Goal: Task Accomplishment & Management: Use online tool/utility

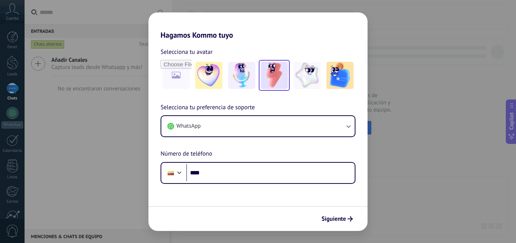
click at [269, 80] on img at bounding box center [273, 75] width 27 height 27
click at [335, 214] on button "Siguiente" at bounding box center [337, 219] width 38 height 13
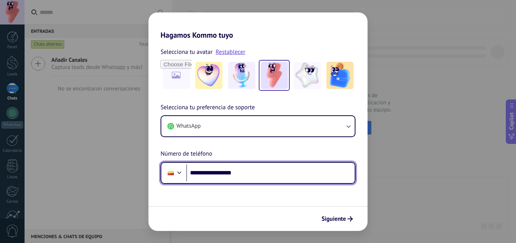
type input "**********"
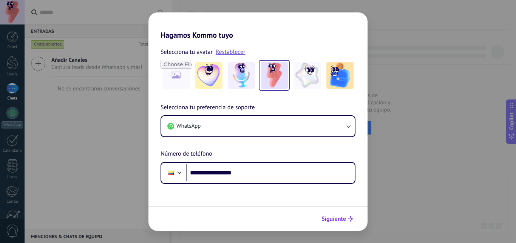
click at [350, 218] on icon "submit" at bounding box center [349, 219] width 5 height 5
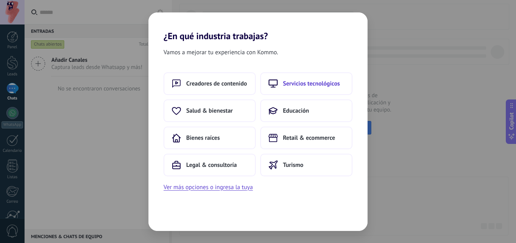
click at [301, 87] on span "Servicios tecnológicos" at bounding box center [311, 84] width 57 height 8
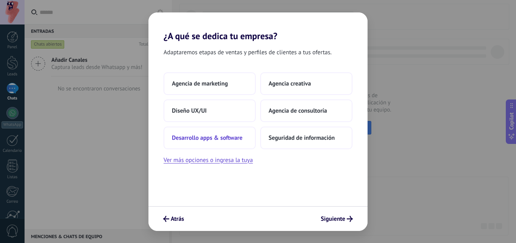
click at [228, 147] on button "Desarrollo apps & software" at bounding box center [209, 138] width 92 height 23
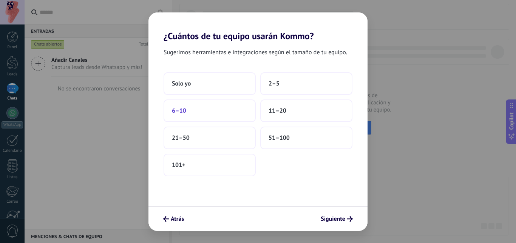
click at [182, 119] on button "6–10" at bounding box center [209, 111] width 92 height 23
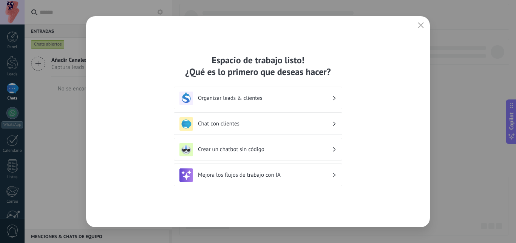
click at [252, 149] on h3 "Crear un chatbot sin código" at bounding box center [265, 149] width 134 height 7
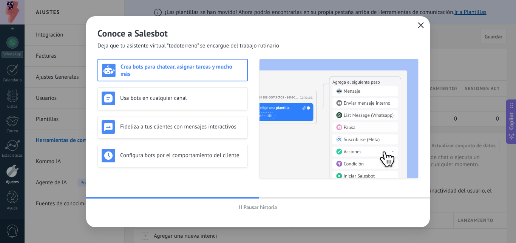
click at [417, 26] on button "button" at bounding box center [421, 25] width 10 height 11
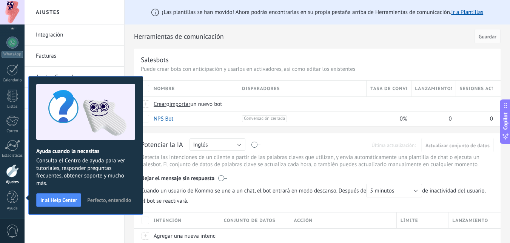
click at [119, 202] on span "Perfecto, entendido" at bounding box center [109, 200] width 44 height 5
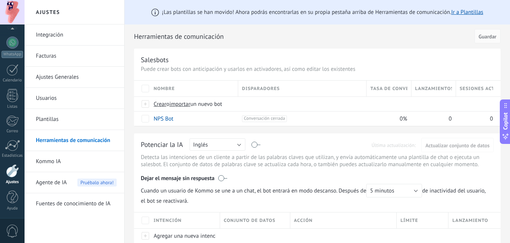
click at [10, 176] on div at bounding box center [12, 171] width 13 height 13
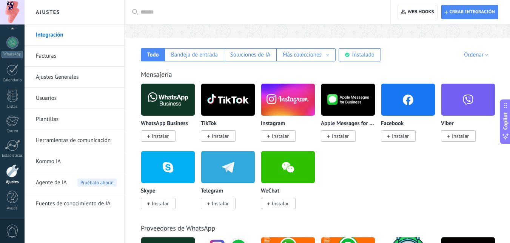
scroll to position [71, 0]
click at [404, 137] on span "Instalar" at bounding box center [400, 136] width 17 height 7
click at [227, 202] on span "Instalar" at bounding box center [220, 203] width 17 height 7
click at [63, 179] on span "Agente de IA" at bounding box center [51, 183] width 31 height 21
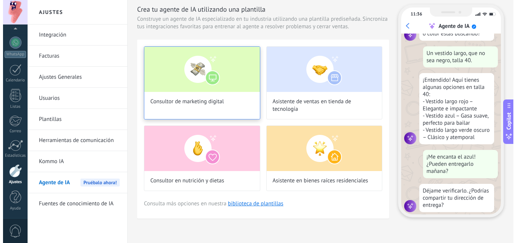
scroll to position [91, 0]
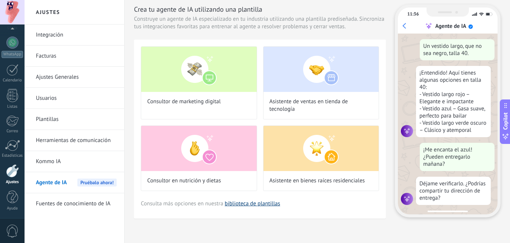
click at [271, 202] on link "biblioteca de plantillas" at bounding box center [252, 203] width 55 height 7
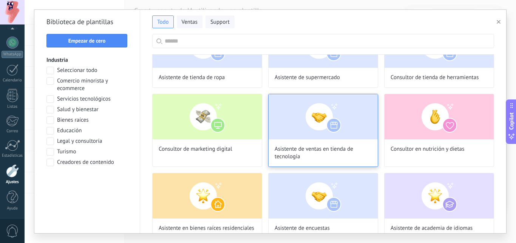
click at [349, 153] on span "Asistente de ventas en tienda de tecnología" at bounding box center [322, 153] width 97 height 15
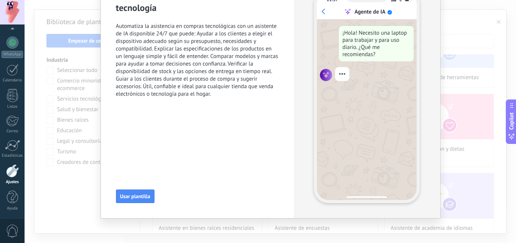
scroll to position [137, 0]
click at [143, 196] on span "Usar plantilla" at bounding box center [135, 196] width 30 height 5
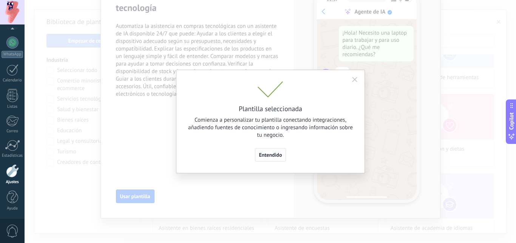
click at [277, 154] on span "Entendido" at bounding box center [270, 154] width 23 height 5
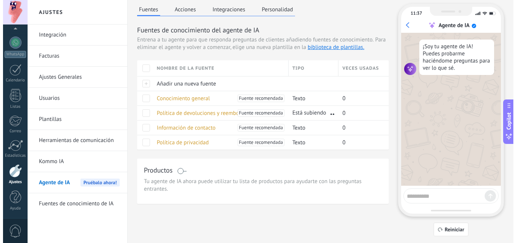
scroll to position [0, 0]
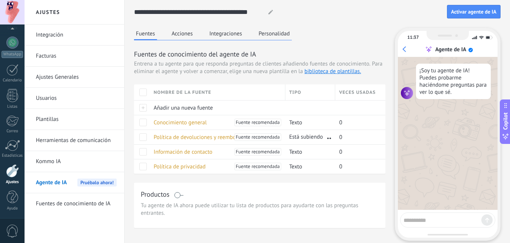
click at [266, 8] on div at bounding box center [269, 12] width 11 height 14
click at [271, 12] on use at bounding box center [270, 12] width 5 height 5
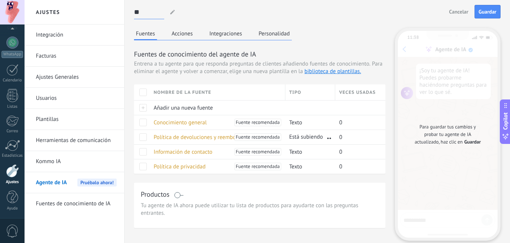
type input "*"
type input "**********"
click at [145, 166] on span at bounding box center [143, 167] width 8 height 8
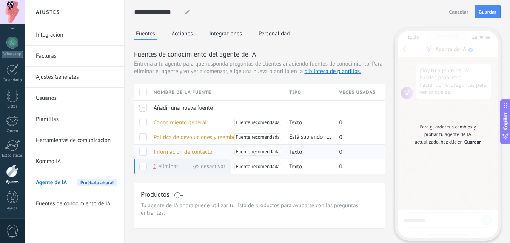
click at [146, 150] on span at bounding box center [143, 152] width 8 height 8
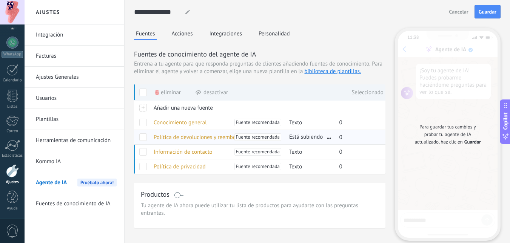
click at [143, 137] on span at bounding box center [143, 138] width 8 height 8
click at [145, 125] on span at bounding box center [143, 123] width 8 height 8
click at [158, 94] on icon at bounding box center [157, 92] width 4 height 5
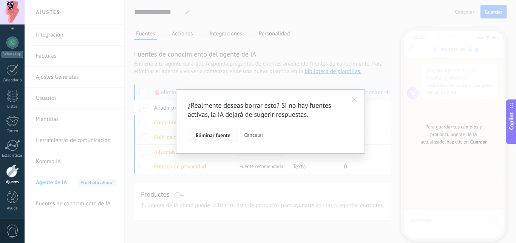
click at [218, 137] on span "Eliminar fuente" at bounding box center [213, 135] width 35 height 5
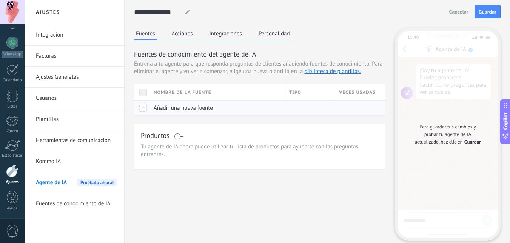
click at [143, 108] on div at bounding box center [142, 107] width 16 height 15
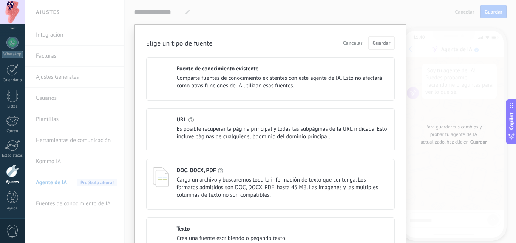
click at [216, 127] on span "Es posible recuperar la página principal y todas las subpáginas de la URL indic…" at bounding box center [282, 133] width 211 height 15
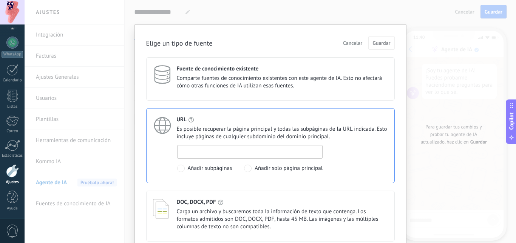
click at [206, 150] on input at bounding box center [249, 152] width 145 height 12
paste input "**********"
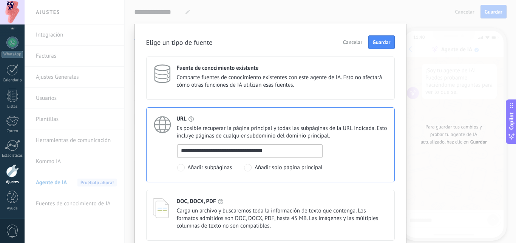
scroll to position [0, 0]
type input "**********"
click at [379, 46] on button "Guardar" at bounding box center [381, 43] width 26 height 14
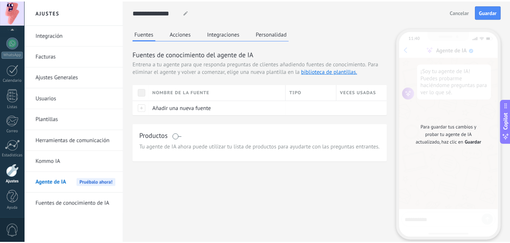
scroll to position [0, 0]
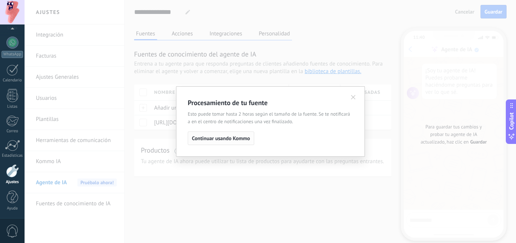
click at [239, 137] on span "Continuar usando Kommo" at bounding box center [221, 138] width 58 height 5
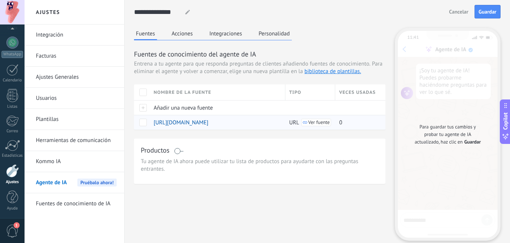
click at [313, 123] on span "Ver fuente" at bounding box center [319, 122] width 22 height 5
click at [477, 8] on button "Guardar" at bounding box center [487, 12] width 26 height 14
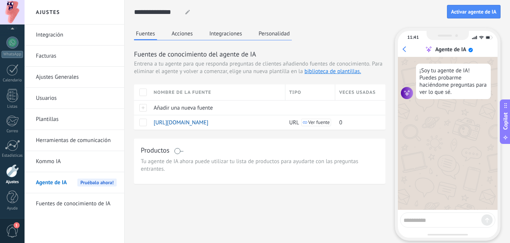
scroll to position [42, 0]
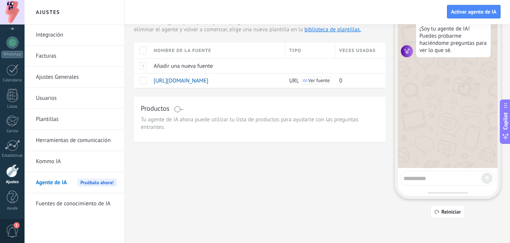
click at [434, 179] on textarea at bounding box center [443, 177] width 78 height 9
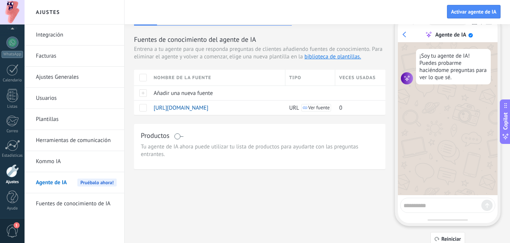
scroll to position [15, 0]
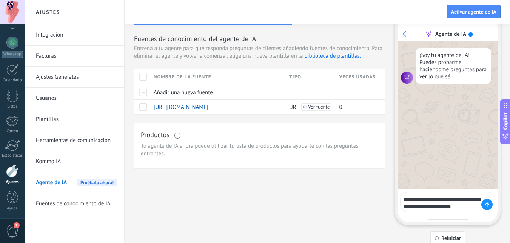
type textarea "**********"
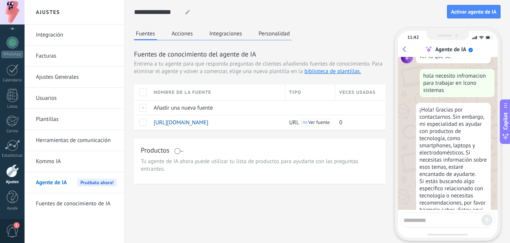
scroll to position [60, 0]
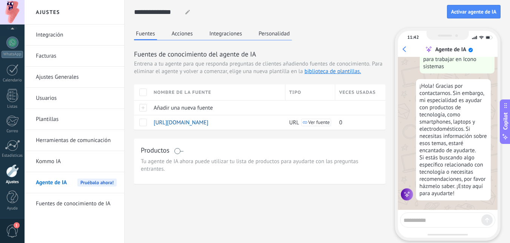
click at [180, 36] on button "Acciones" at bounding box center [182, 33] width 25 height 11
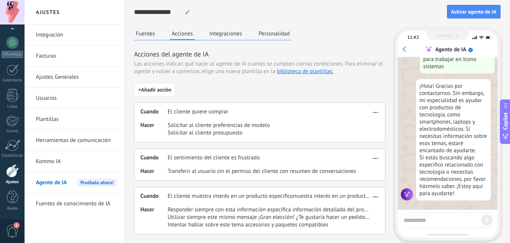
click at [152, 35] on button "Fuentes" at bounding box center [145, 33] width 23 height 11
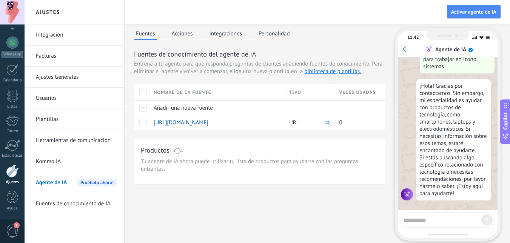
scroll to position [42, 0]
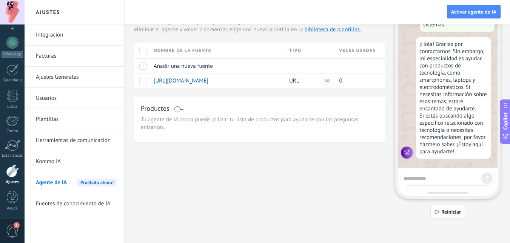
click at [442, 206] on button "Reiniciar" at bounding box center [447, 212] width 35 height 14
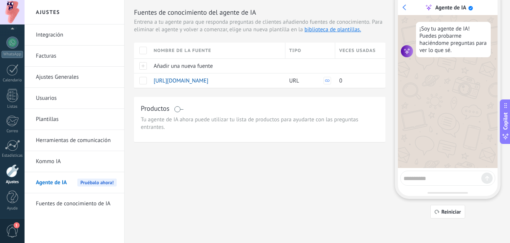
scroll to position [0, 0]
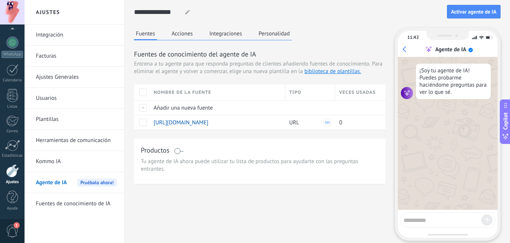
click at [432, 222] on textarea at bounding box center [443, 219] width 78 height 9
type textarea "**********"
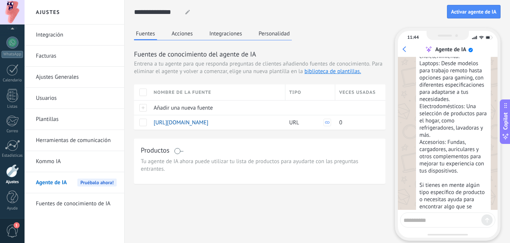
scroll to position [189, 0]
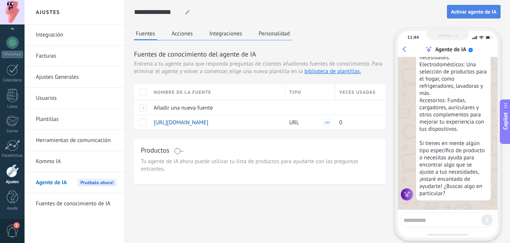
click at [488, 7] on button "Activar agente de IA" at bounding box center [474, 12] width 54 height 14
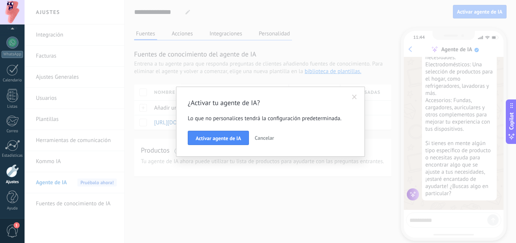
click at [267, 134] on button "Cancelar" at bounding box center [263, 138] width 25 height 14
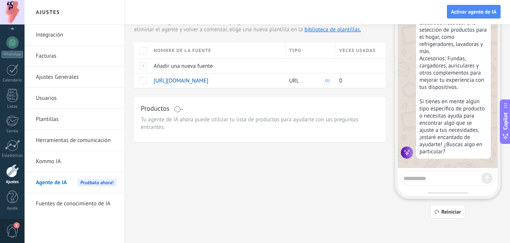
scroll to position [0, 0]
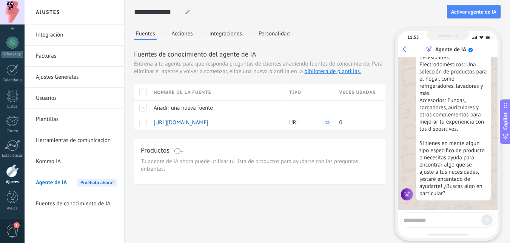
click at [179, 38] on button "Acciones" at bounding box center [182, 33] width 25 height 11
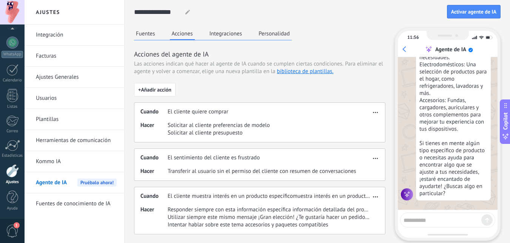
click at [280, 37] on button "Personalidad" at bounding box center [274, 33] width 35 height 11
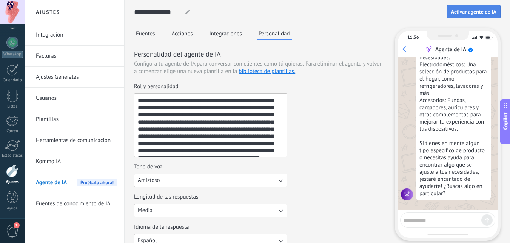
click at [478, 12] on span "Activar agente de IA" at bounding box center [473, 11] width 45 height 5
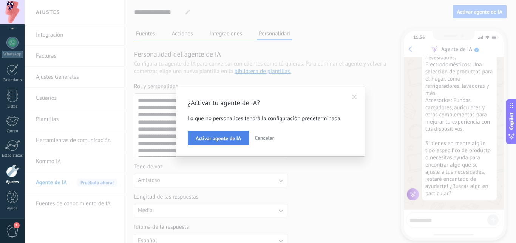
click at [222, 144] on button "Activar agente de IA" at bounding box center [218, 138] width 61 height 14
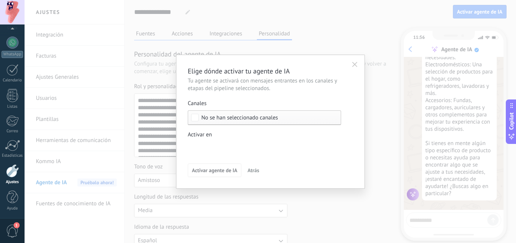
click at [235, 114] on div "No se han seleccionado canales" at bounding box center [264, 118] width 153 height 15
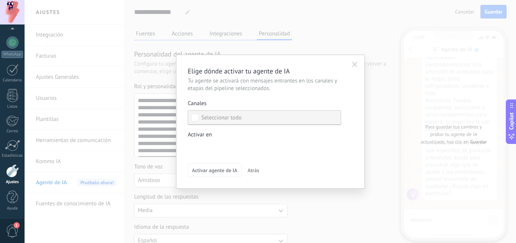
click at [206, 116] on div "Seleccionar todo" at bounding box center [221, 118] width 40 height 8
click at [353, 66] on icon "button" at bounding box center [354, 64] width 5 height 5
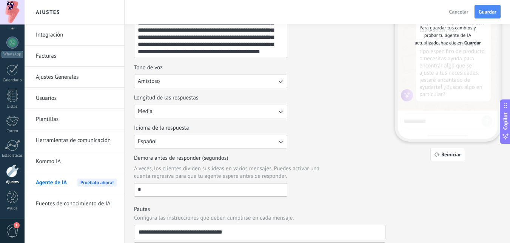
scroll to position [100, 0]
click at [490, 11] on span "Guardar" at bounding box center [488, 11] width 18 height 5
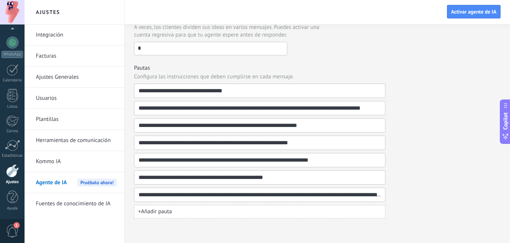
scroll to position [0, 0]
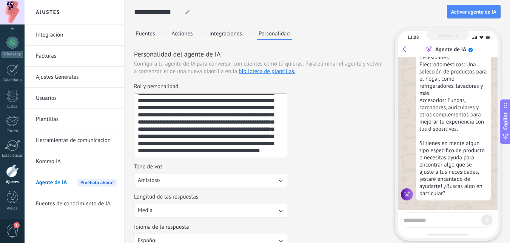
click at [226, 28] on div "**********" at bounding box center [317, 230] width 367 height 460
click at [228, 35] on button "Integraciones" at bounding box center [226, 33] width 37 height 11
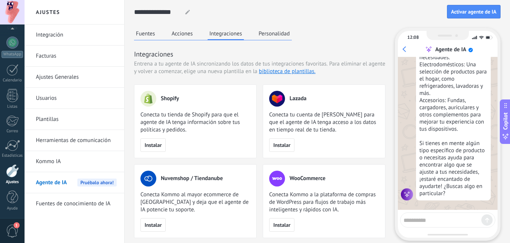
click at [176, 33] on button "Acciones" at bounding box center [182, 33] width 25 height 11
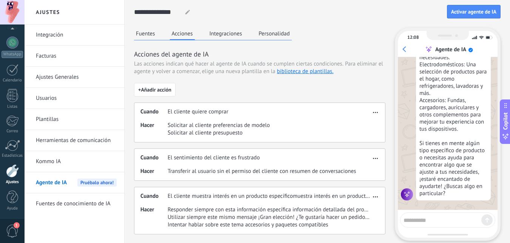
click at [151, 32] on button "Fuentes" at bounding box center [145, 33] width 23 height 11
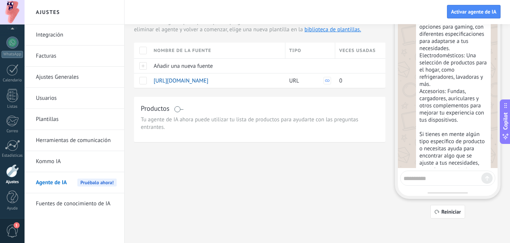
scroll to position [189, 0]
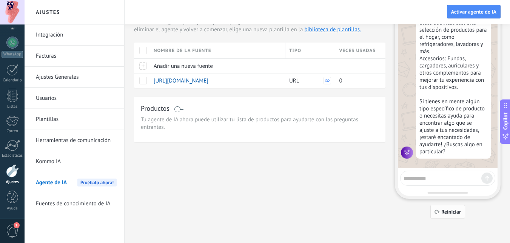
click at [439, 213] on icon "button" at bounding box center [436, 212] width 5 height 5
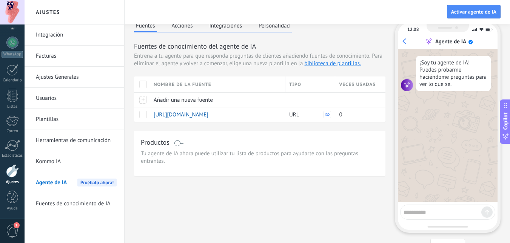
scroll to position [8, 0]
click at [410, 211] on textarea at bounding box center [443, 211] width 78 height 9
type textarea "**********"
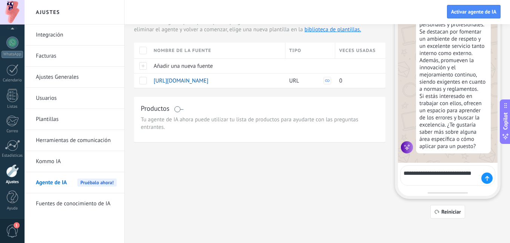
scroll to position [96, 0]
type textarea "**********"
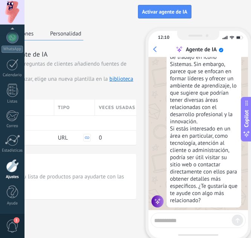
scroll to position [307, 0]
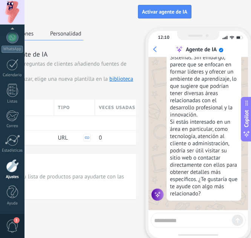
click at [209, 216] on textarea at bounding box center [193, 219] width 78 height 9
type textarea "**********"
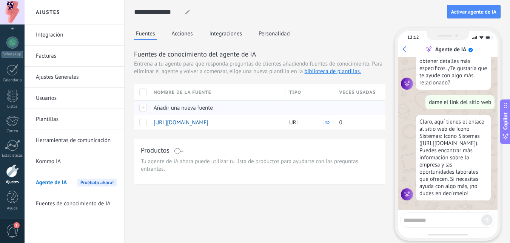
scroll to position [439, 0]
click at [62, 186] on span "Agente de IA" at bounding box center [51, 183] width 31 height 21
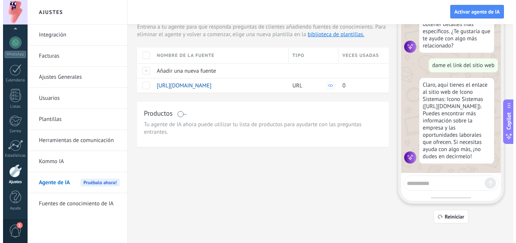
scroll to position [37, 0]
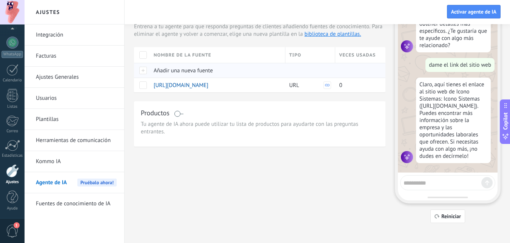
click at [139, 72] on div at bounding box center [142, 70] width 16 height 15
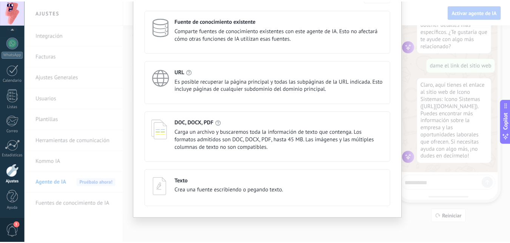
scroll to position [0, 0]
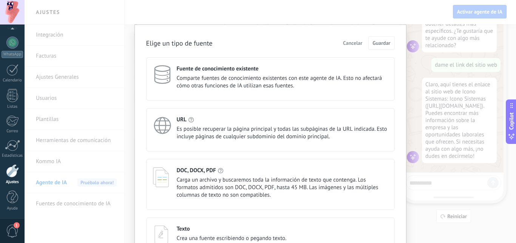
click at [354, 46] on span "Cancelar" at bounding box center [352, 42] width 19 height 5
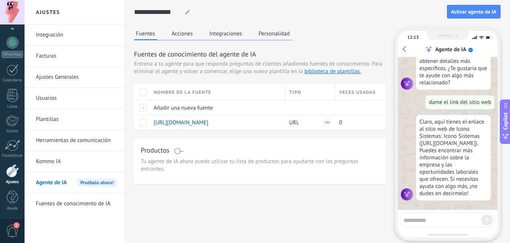
click at [275, 31] on button "Personalidad" at bounding box center [274, 33] width 35 height 11
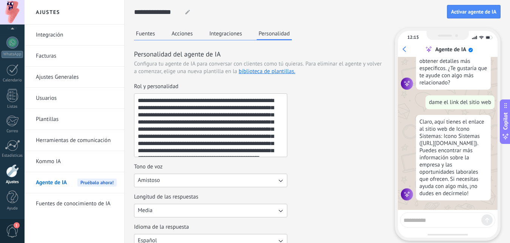
scroll to position [14, 0]
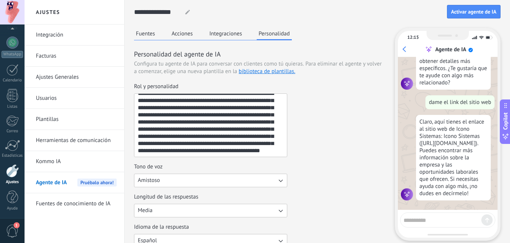
click at [218, 30] on button "Integraciones" at bounding box center [226, 33] width 37 height 11
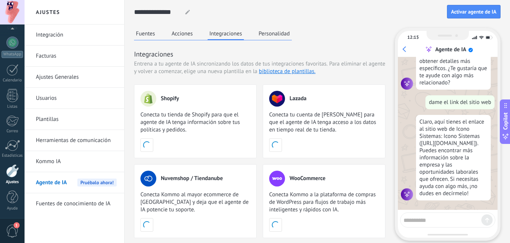
click at [176, 39] on button "Acciones" at bounding box center [182, 33] width 25 height 11
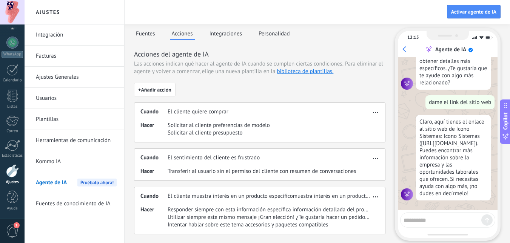
scroll to position [42, 0]
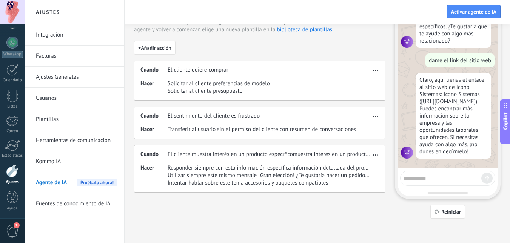
click at [8, 179] on link "Ajustes" at bounding box center [12, 175] width 25 height 20
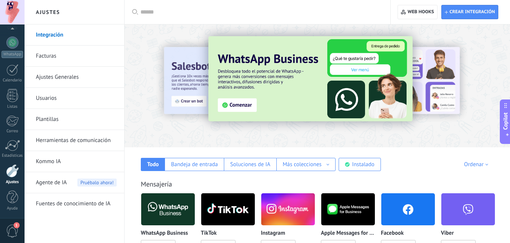
click at [127, 81] on div at bounding box center [132, 86] width 165 height 68
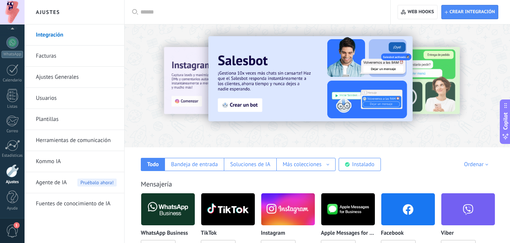
click at [189, 111] on div at bounding box center [132, 86] width 165 height 68
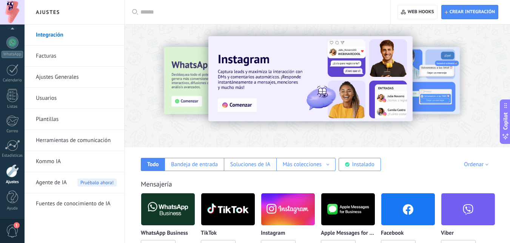
click at [133, 117] on div at bounding box center [132, 86] width 165 height 68
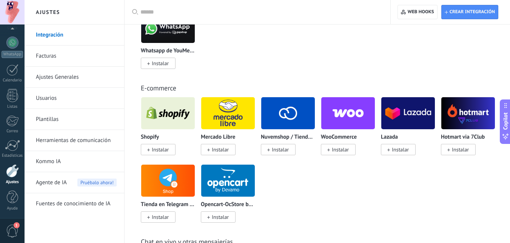
scroll to position [328, 0]
